Goal: Information Seeking & Learning: Learn about a topic

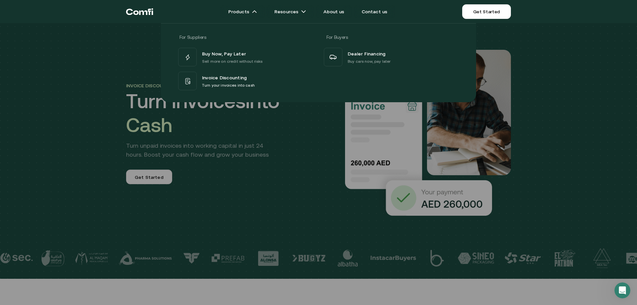
click at [122, 51] on div "For Suppliers For Buyers Buy Now, Pay Later Sell more on credit without risks I…" at bounding box center [318, 60] width 637 height 84
click at [109, 46] on div "Learn Support Blog Navigating B2B trends and tips in our blog Developer docs Yo…" at bounding box center [318, 60] width 637 height 84
click at [124, 38] on div "For Suppliers For Buyers Buy Now, Pay Later Sell more on credit without risks I…" at bounding box center [318, 60] width 637 height 84
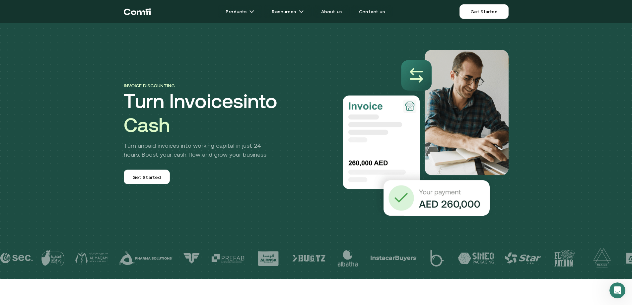
drag, startPoint x: 163, startPoint y: 10, endPoint x: 109, endPoint y: 11, distance: 53.4
click at [109, 11] on div "Products Resources About us Contact us Get Started Menu Close" at bounding box center [316, 11] width 632 height 23
click at [126, 37] on div "Invoice discounting Turn Invoices into Cash Turn unpaid invoices into working c…" at bounding box center [316, 119] width 398 height 192
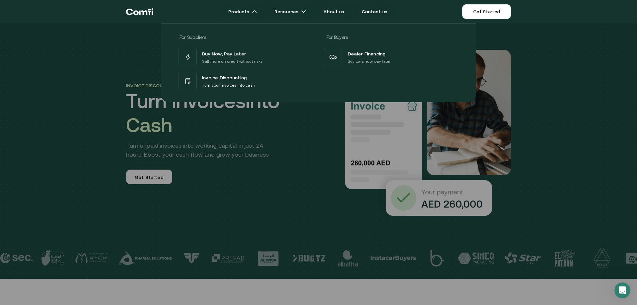
click at [140, 38] on div "For Suppliers For Buyers Buy Now, Pay Later Sell more on credit without risks I…" at bounding box center [318, 60] width 637 height 84
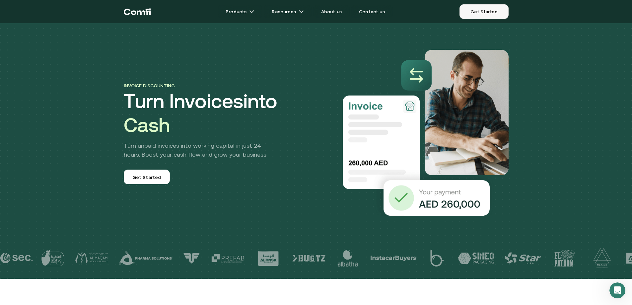
click at [482, 10] on link "Get Started" at bounding box center [484, 11] width 49 height 15
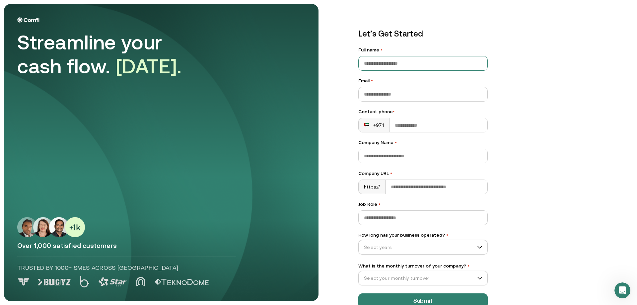
scroll to position [16, 0]
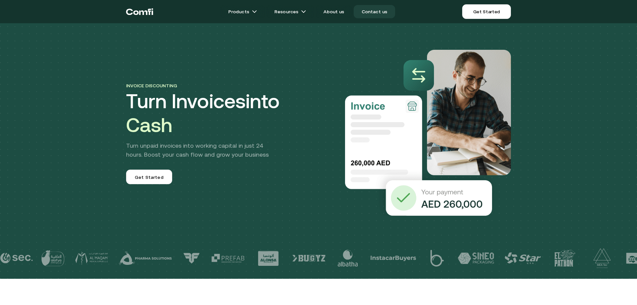
click at [370, 13] on link "Contact us" at bounding box center [375, 11] width 42 height 13
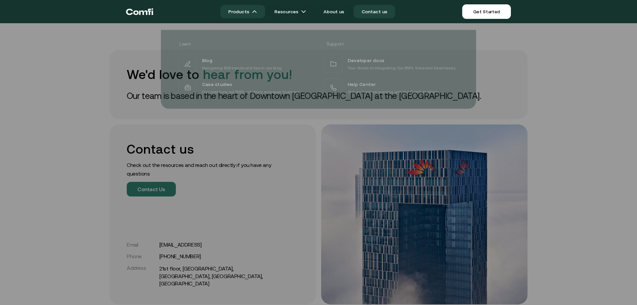
click at [252, 10] on link "Products" at bounding box center [242, 11] width 45 height 13
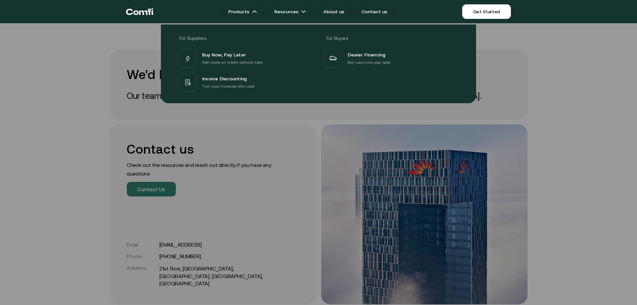
click at [252, 4] on div "Products For Suppliers For Buyers Buy Now, Pay Later Sell more on credit withou…" at bounding box center [332, 11] width 358 height 15
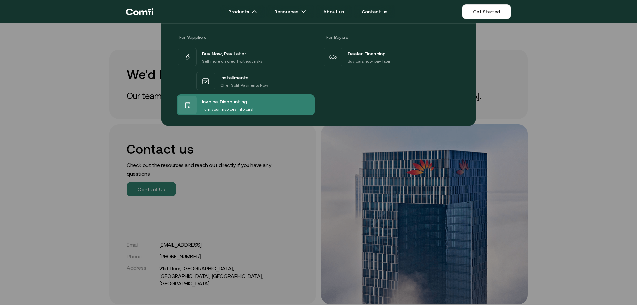
click at [231, 100] on span "Invoice Discounting" at bounding box center [224, 101] width 45 height 9
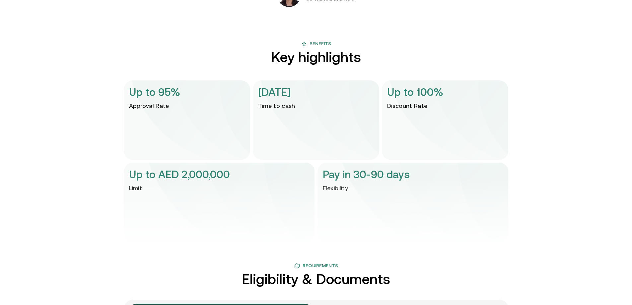
scroll to position [1493, 0]
